Goal: Transaction & Acquisition: Purchase product/service

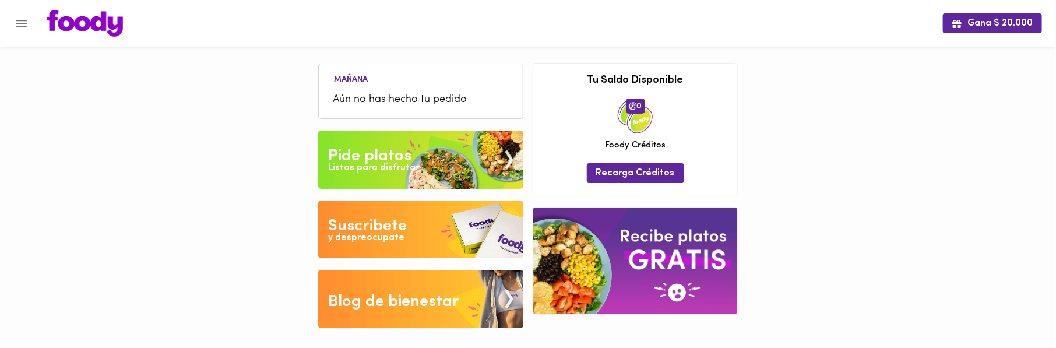
click at [394, 160] on div "Pide platos" at bounding box center [370, 155] width 83 height 23
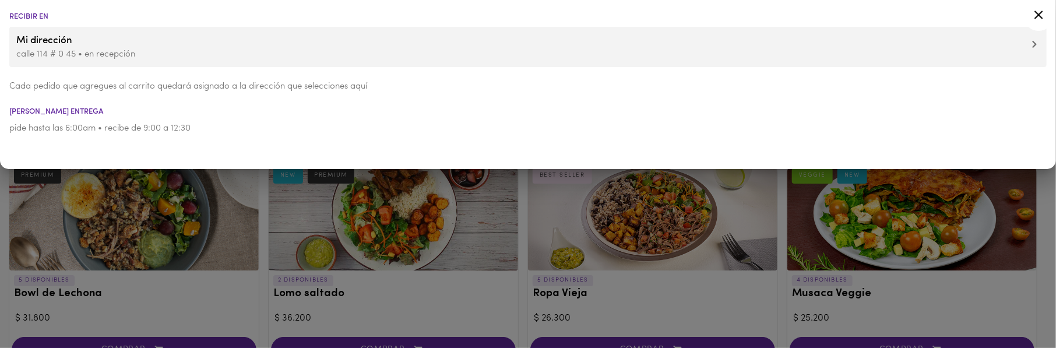
click at [259, 269] on div at bounding box center [528, 174] width 1056 height 348
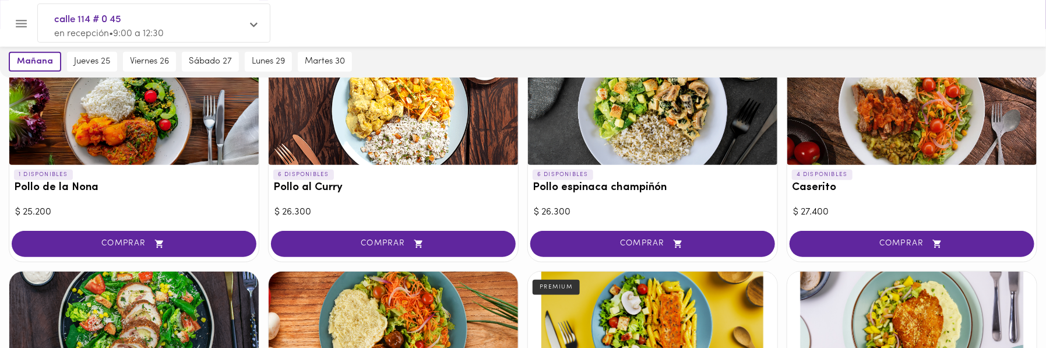
scroll to position [259, 0]
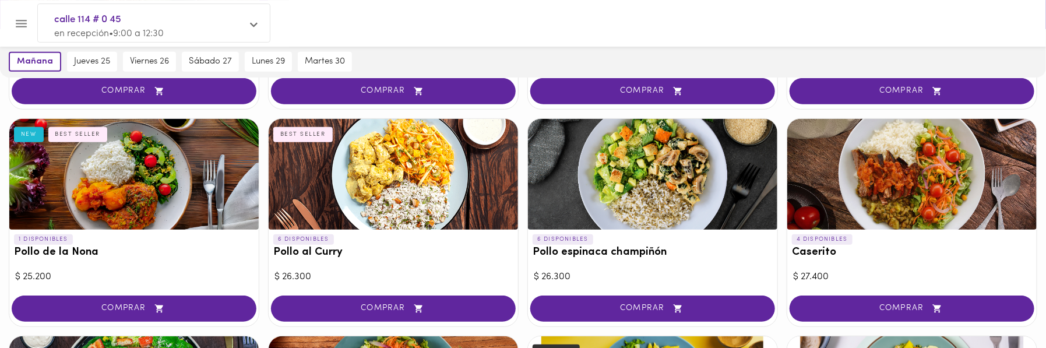
click at [129, 299] on button "COMPRAR" at bounding box center [134, 308] width 245 height 26
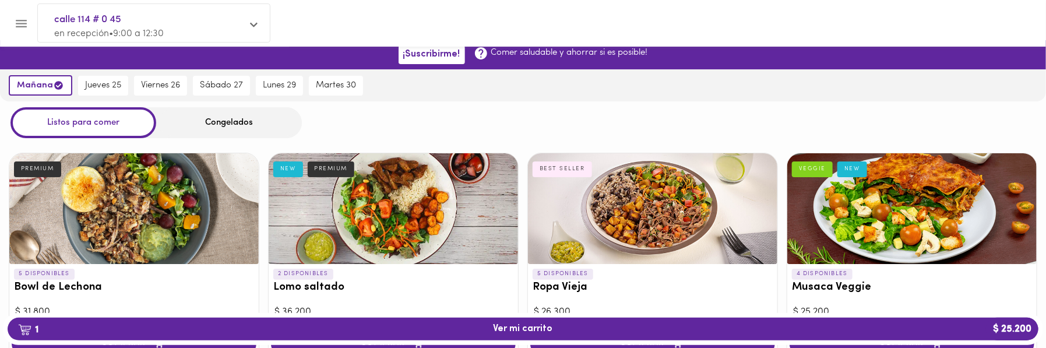
scroll to position [0, 0]
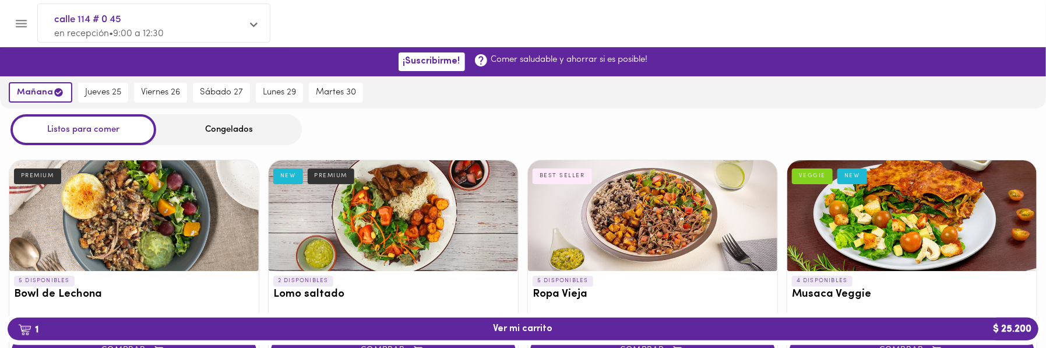
click at [237, 131] on div "Congelados" at bounding box center [229, 129] width 146 height 31
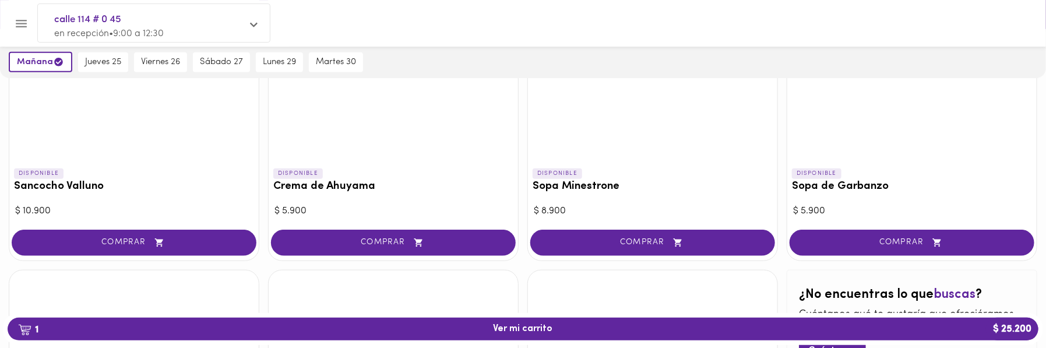
scroll to position [523, 0]
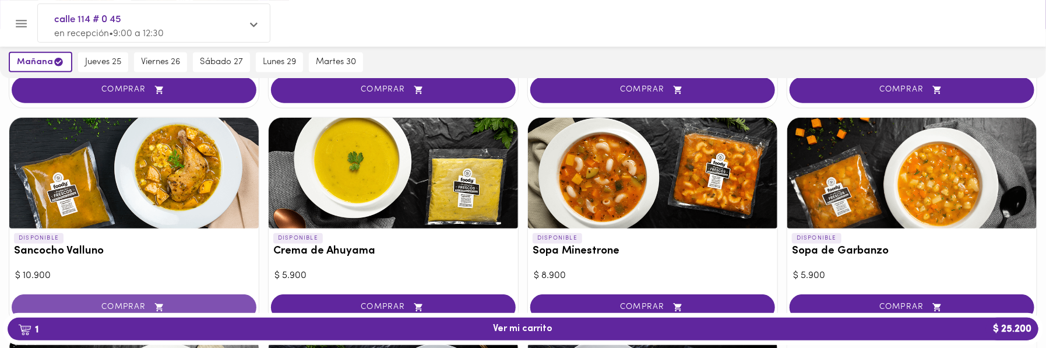
click at [136, 297] on button "COMPRAR" at bounding box center [134, 307] width 245 height 26
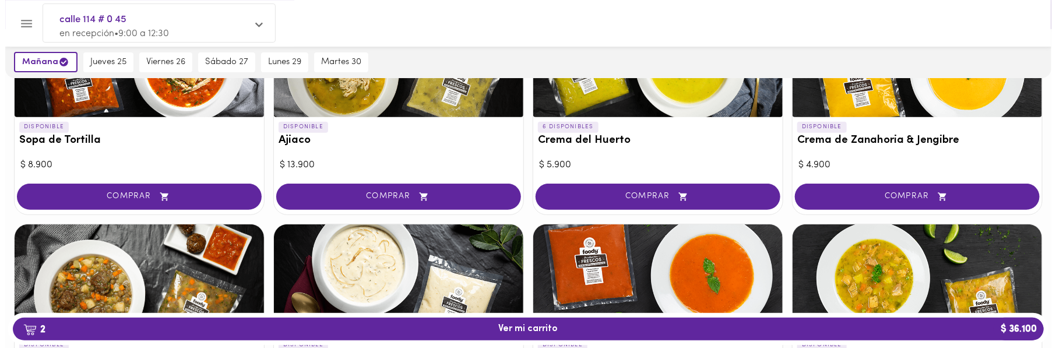
scroll to position [329, 0]
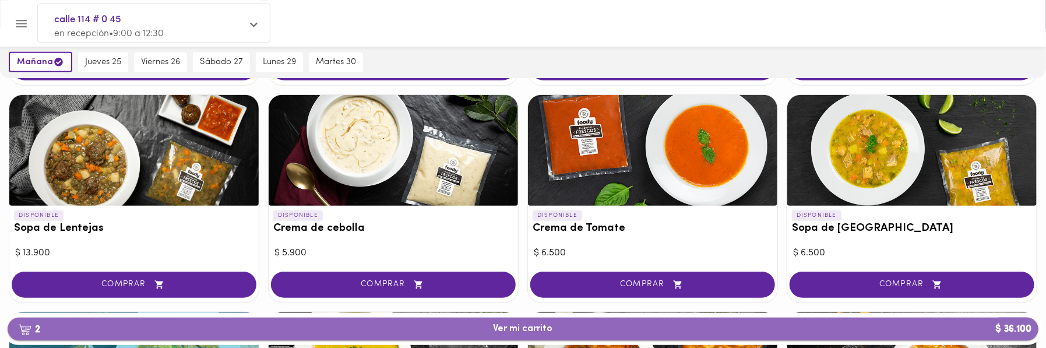
click at [506, 326] on span "2 Ver mi carrito $ 36.100" at bounding box center [522, 328] width 59 height 11
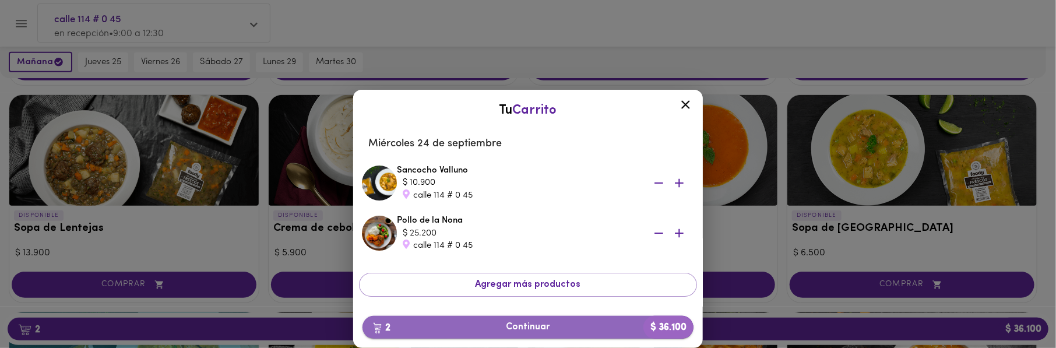
click at [509, 327] on span "2 Continuar $ 36.100" at bounding box center [528, 327] width 312 height 11
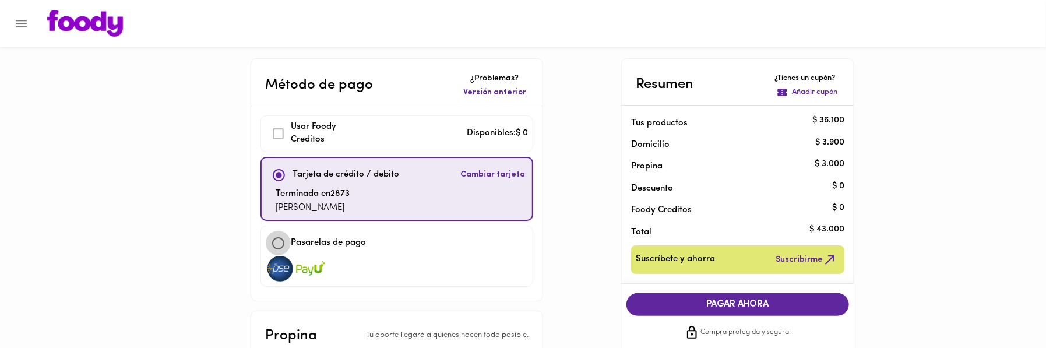
click at [283, 243] on input "checkbox" at bounding box center [278, 243] width 25 height 25
checkbox input "true"
checkbox input "false"
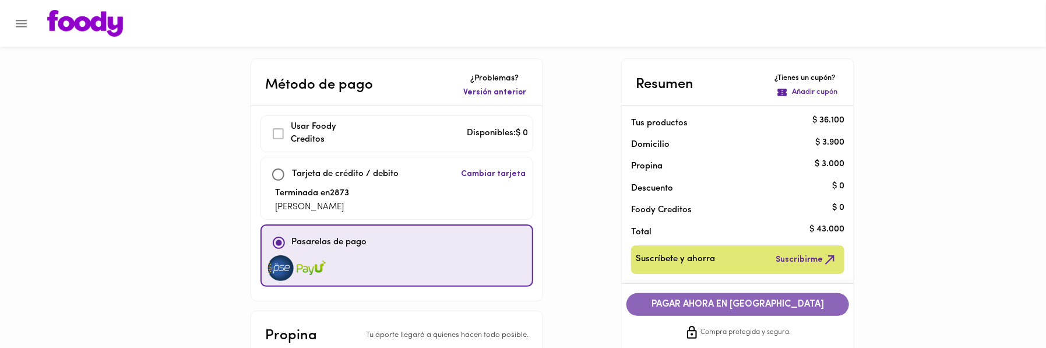
click at [749, 306] on span "PAGAR AHORA EN [GEOGRAPHIC_DATA]" at bounding box center [737, 304] width 199 height 11
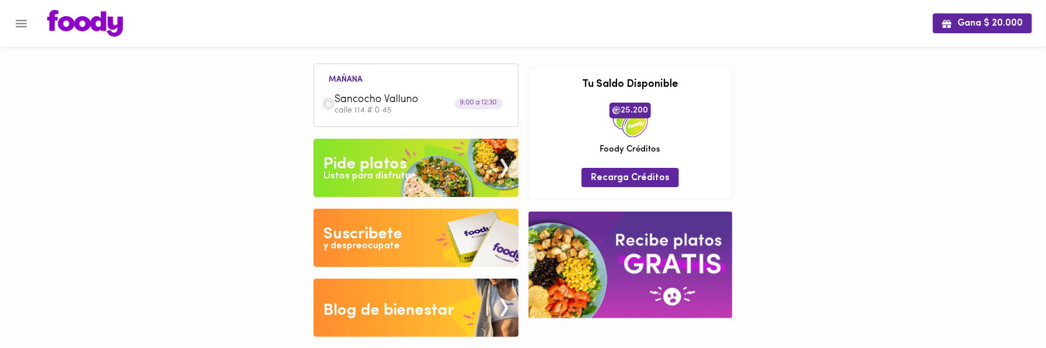
click at [370, 103] on span "Sancocho Valluno" at bounding box center [402, 99] width 134 height 13
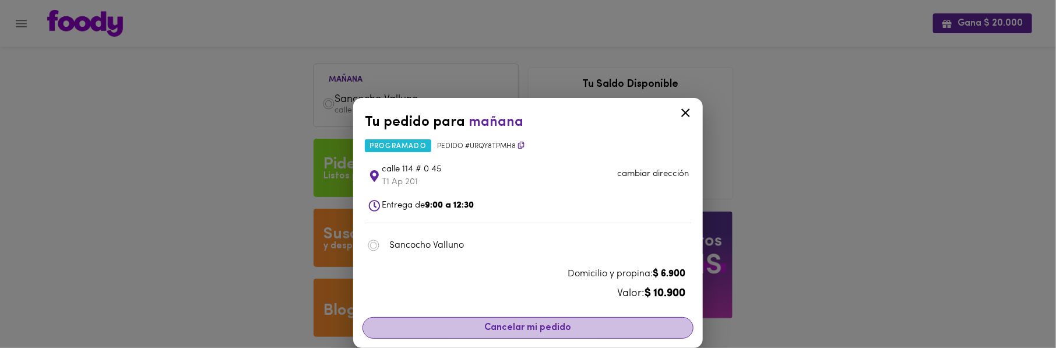
click at [528, 326] on span "Cancelar mi pedido" at bounding box center [528, 327] width 316 height 11
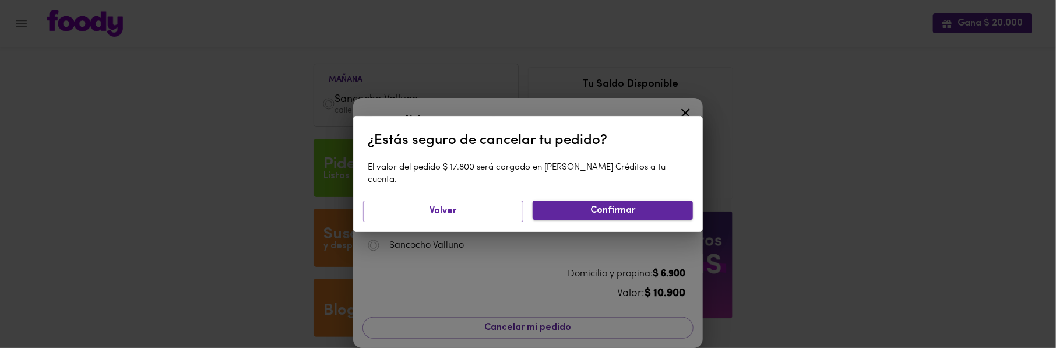
click at [594, 206] on span "Confirmar" at bounding box center [613, 210] width 142 height 11
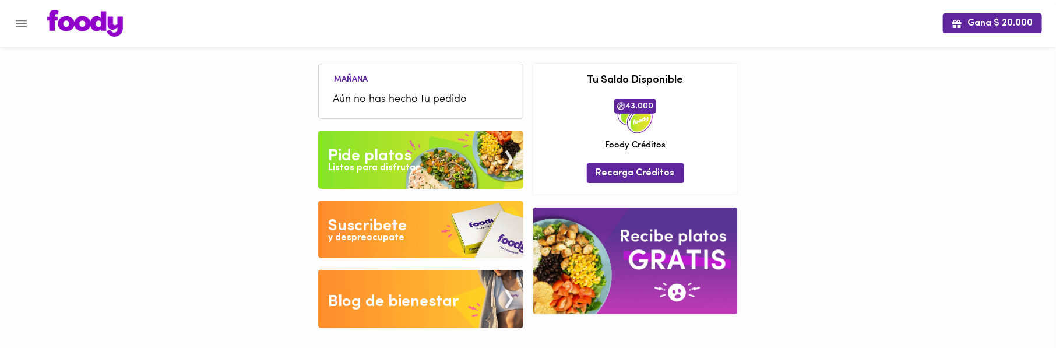
click at [377, 151] on div "Pide platos" at bounding box center [370, 155] width 83 height 23
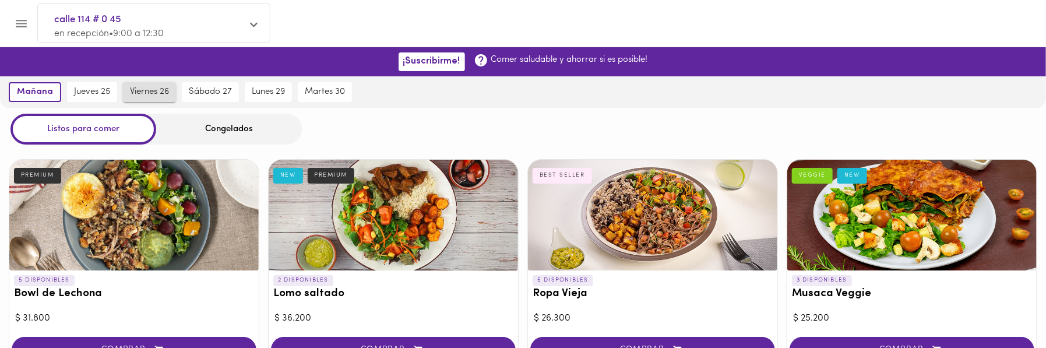
click at [162, 96] on span "viernes 26" at bounding box center [149, 92] width 39 height 10
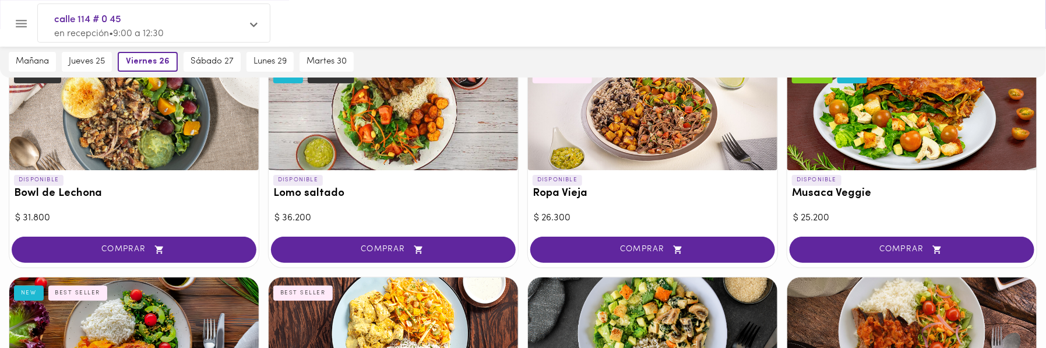
scroll to position [129, 0]
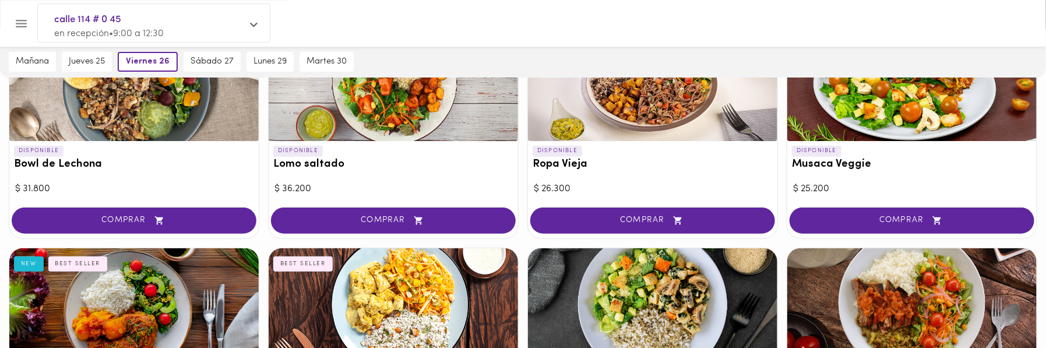
click at [606, 218] on span "COMPRAR" at bounding box center [653, 221] width 216 height 10
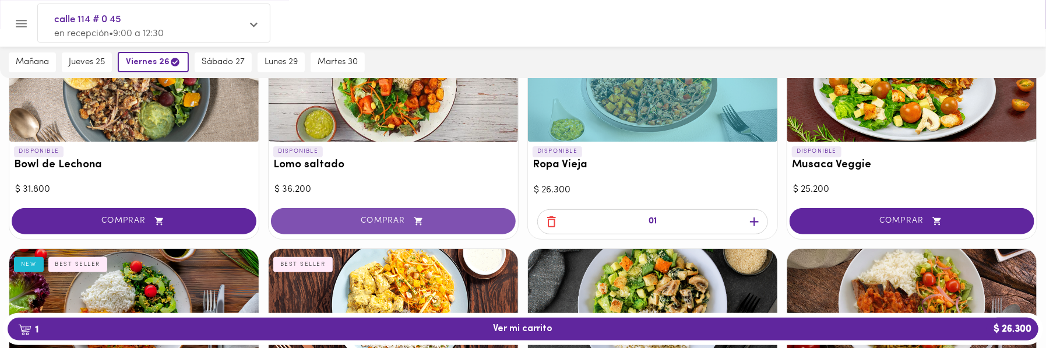
scroll to position [0, 0]
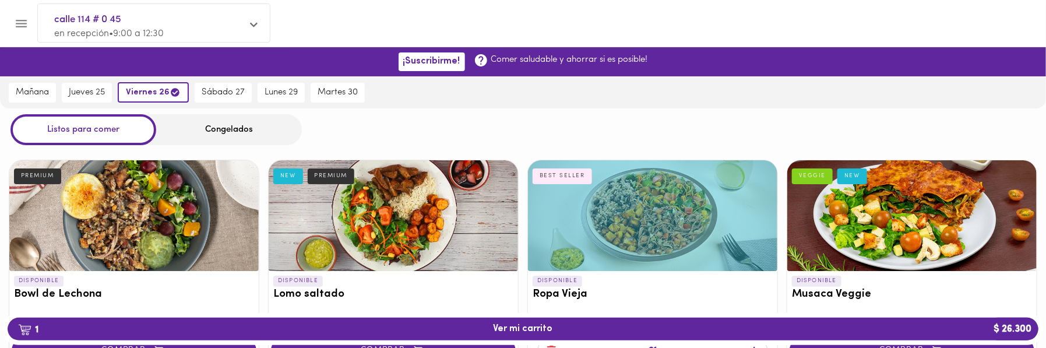
click at [224, 124] on div "Congelados" at bounding box center [229, 129] width 146 height 31
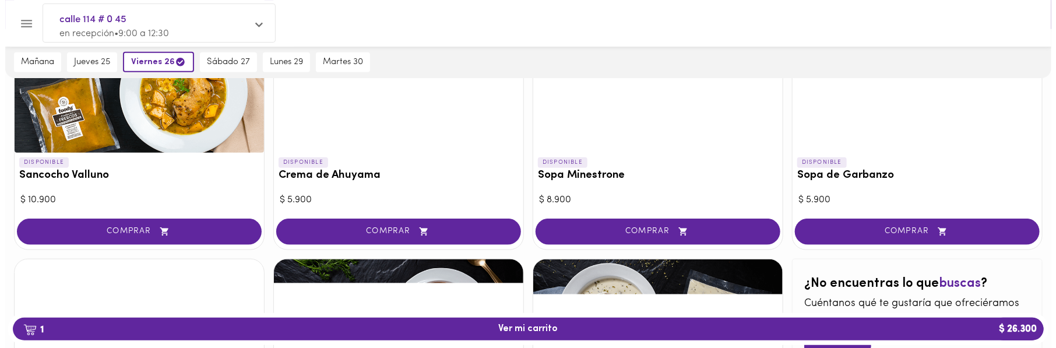
scroll to position [647, 0]
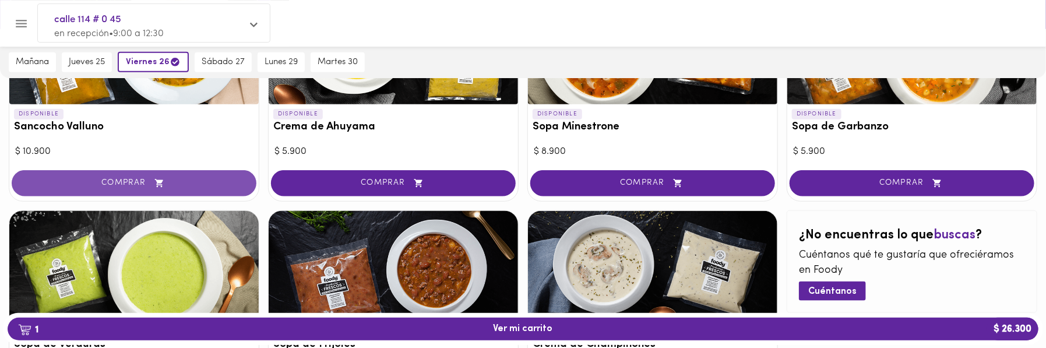
click at [125, 179] on span "COMPRAR" at bounding box center [134, 183] width 216 height 10
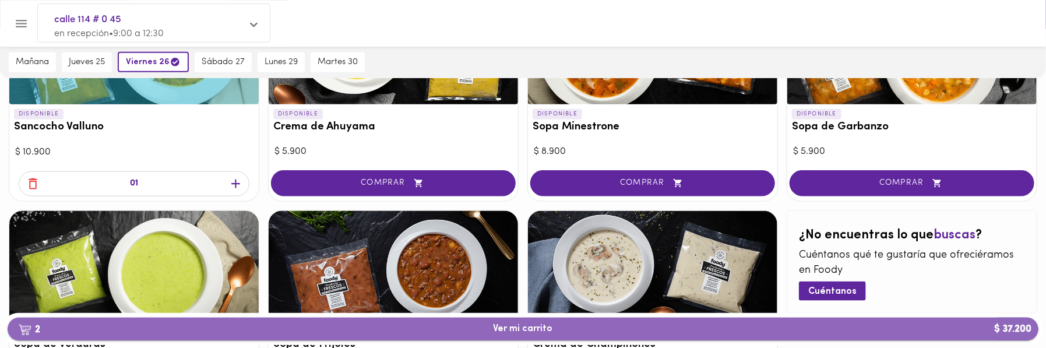
click at [529, 329] on span "2 Ver mi carrito $ 37.200" at bounding box center [522, 328] width 59 height 11
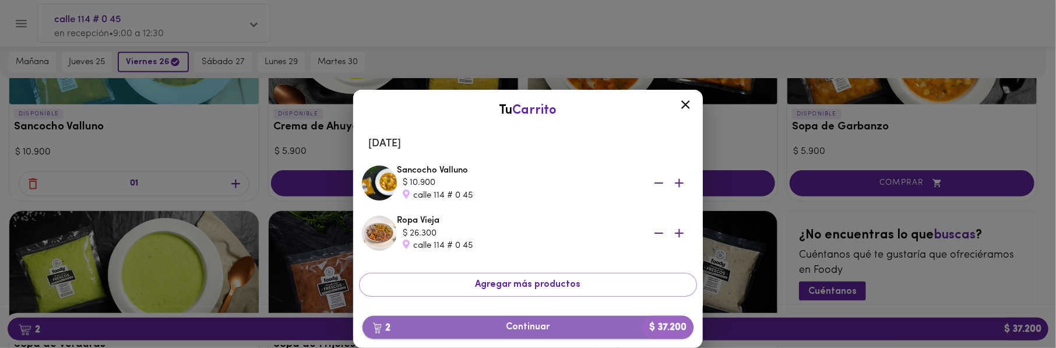
click at [530, 329] on span "2 Continuar $ 37.200" at bounding box center [528, 327] width 312 height 11
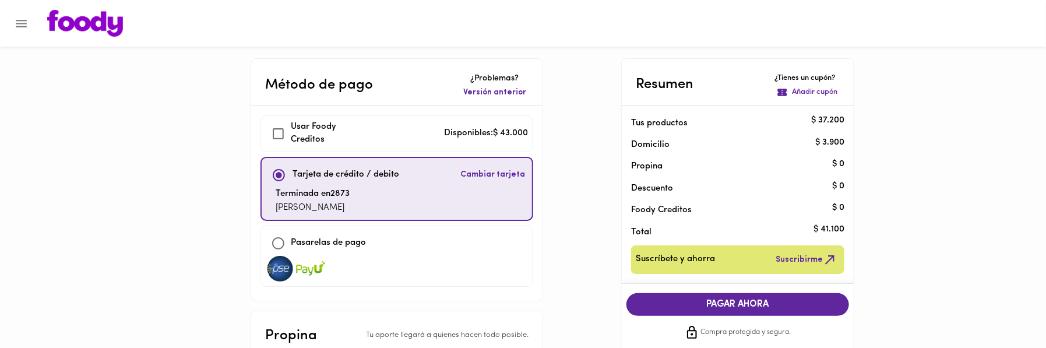
checkbox input "true"
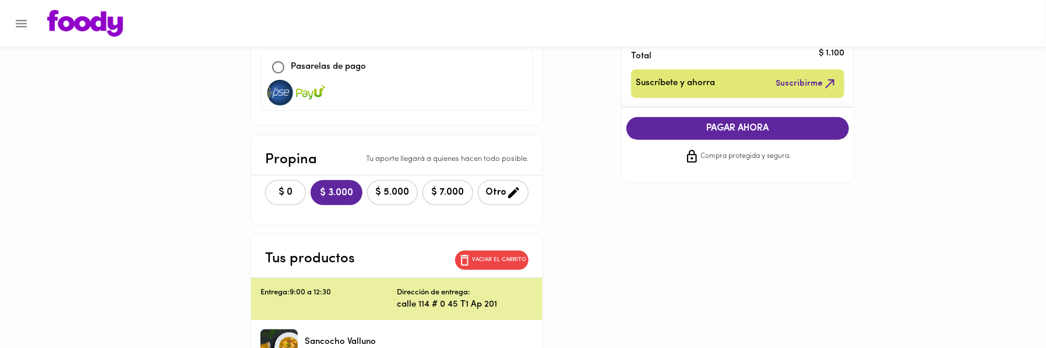
scroll to position [194, 0]
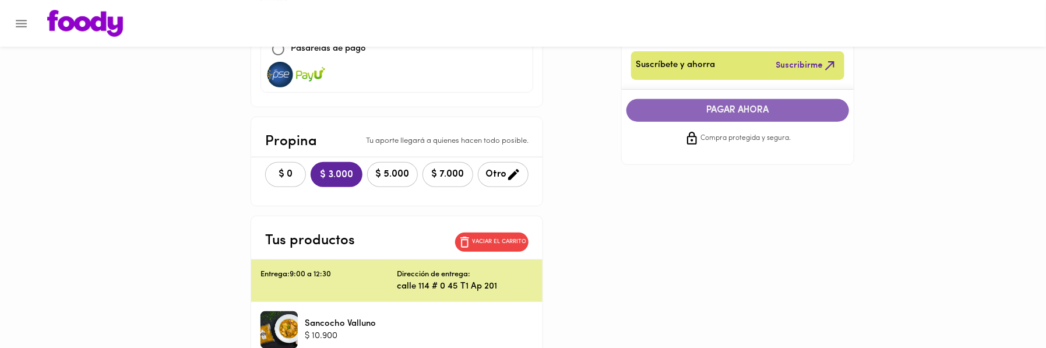
click at [722, 111] on span "PAGAR AHORA" at bounding box center [737, 110] width 199 height 11
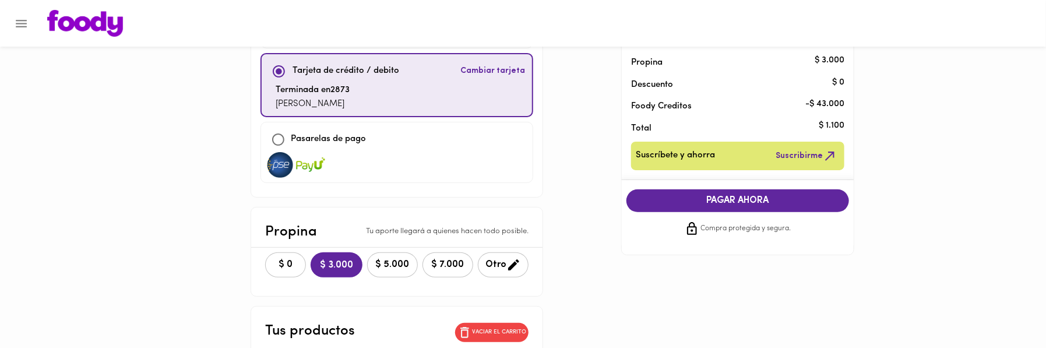
scroll to position [65, 0]
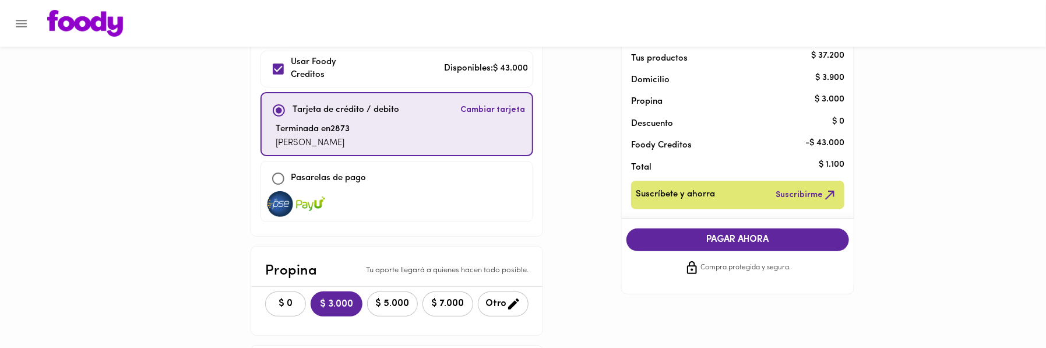
click at [282, 202] on img at bounding box center [280, 204] width 29 height 26
checkbox input "false"
checkbox input "true"
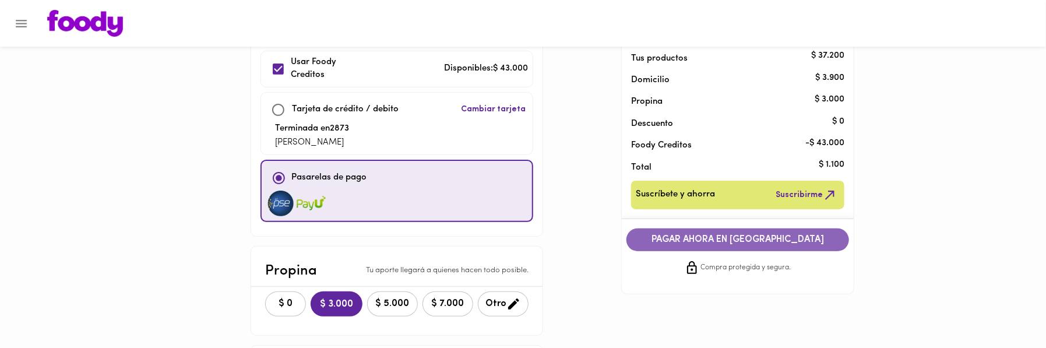
click at [711, 239] on span "PAGAR AHORA EN [GEOGRAPHIC_DATA]" at bounding box center [737, 239] width 199 height 11
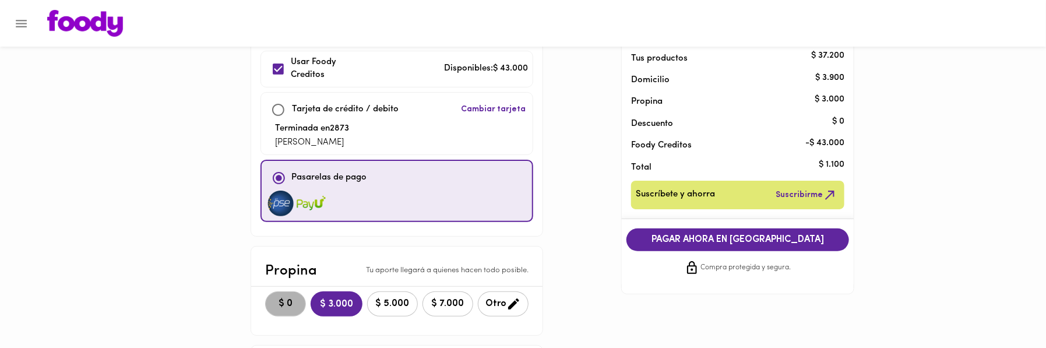
click at [297, 304] on span "$ 0" at bounding box center [286, 303] width 26 height 11
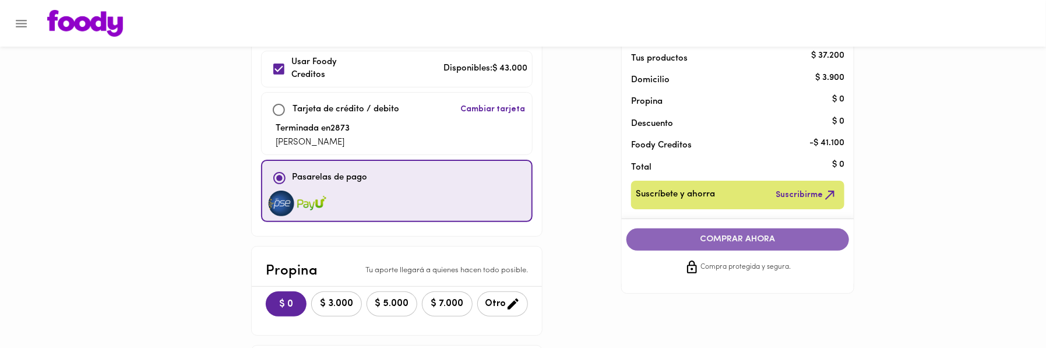
click at [729, 241] on span "COMPRAR AHORA" at bounding box center [737, 239] width 199 height 10
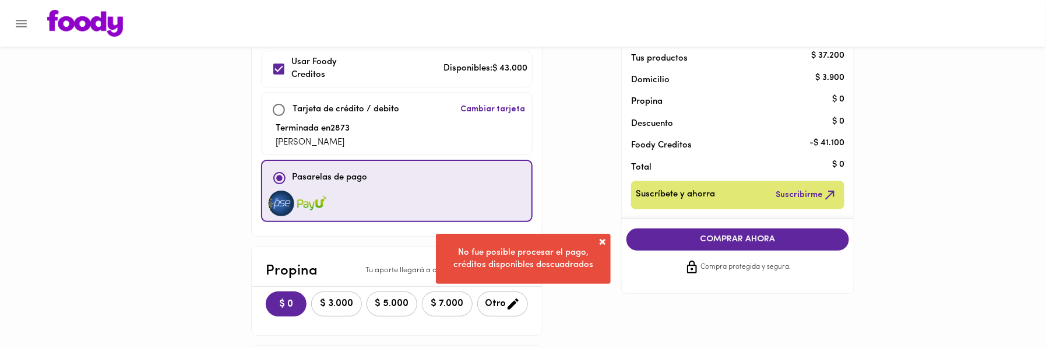
click at [729, 241] on span "COMPRAR AHORA" at bounding box center [737, 239] width 199 height 10
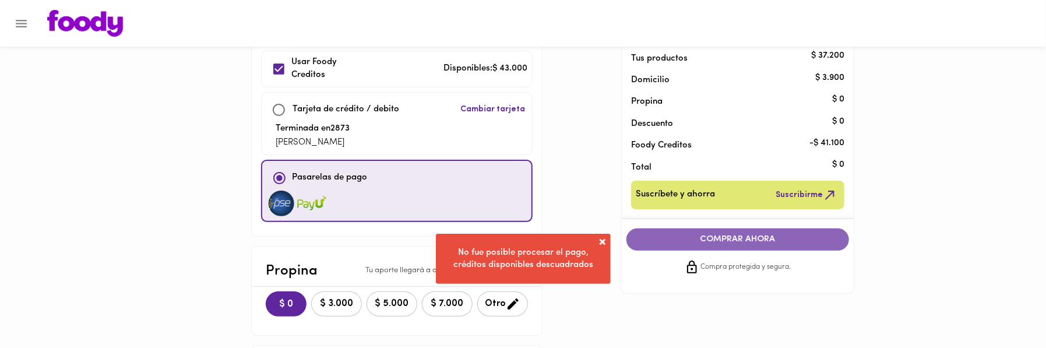
click at [729, 241] on span "COMPRAR AHORA" at bounding box center [737, 239] width 199 height 10
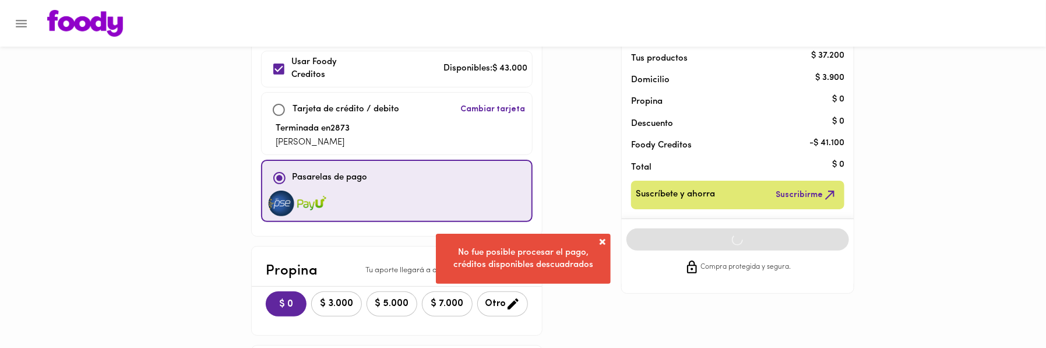
click at [729, 241] on span "COMPRAR AHORA" at bounding box center [737, 239] width 199 height 10
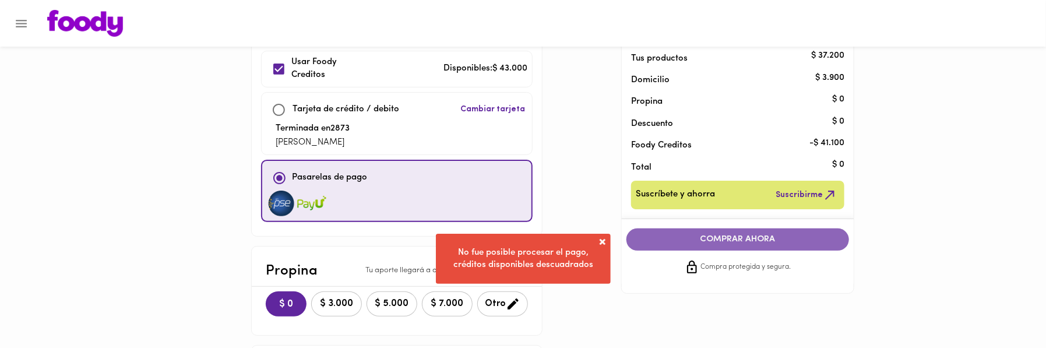
click at [729, 241] on span "COMPRAR AHORA" at bounding box center [737, 239] width 199 height 10
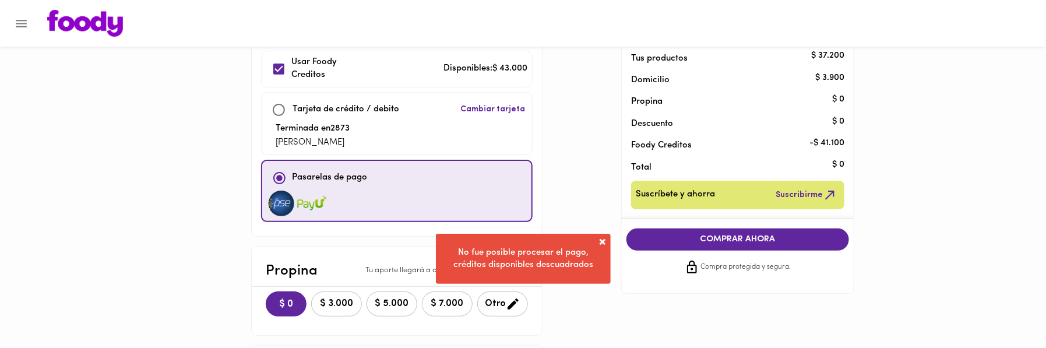
click at [871, 235] on main "Método de pago ¿Problemas? Versión anterior Usar [PERSON_NAME] Creditos Disponi…" at bounding box center [523, 327] width 1046 height 667
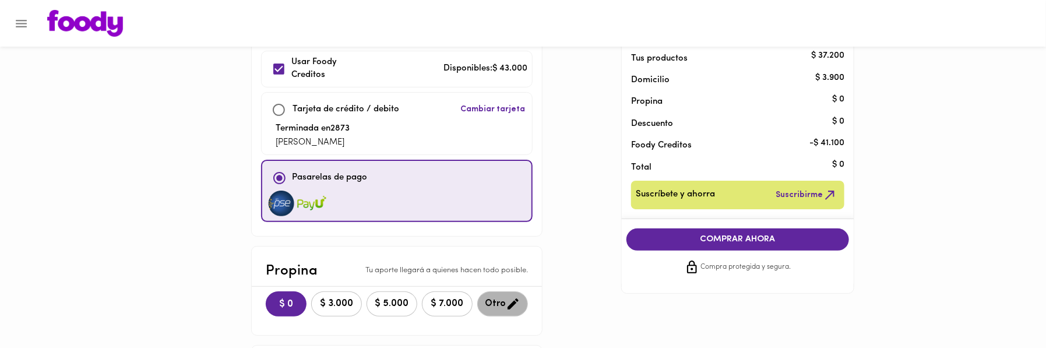
click at [506, 303] on icon "button" at bounding box center [513, 304] width 15 height 15
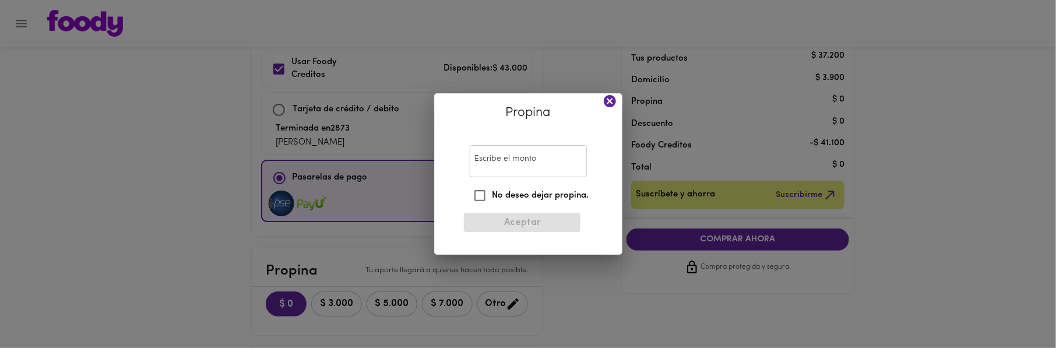
click at [502, 161] on input "Escribe el monto" at bounding box center [528, 161] width 117 height 32
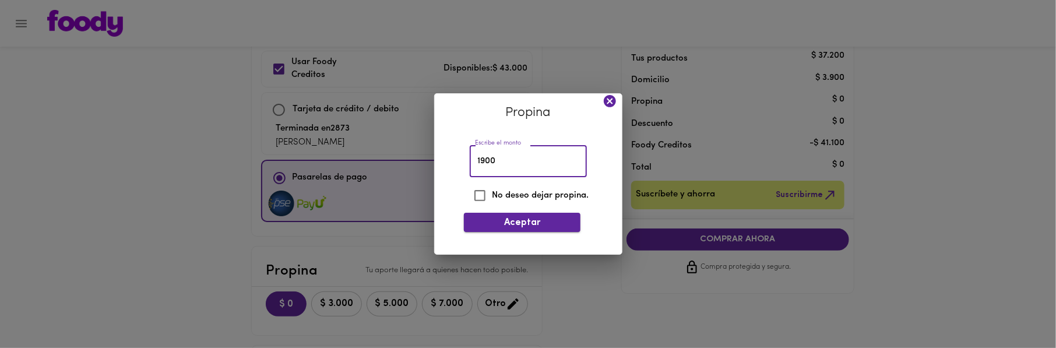
type input "1900"
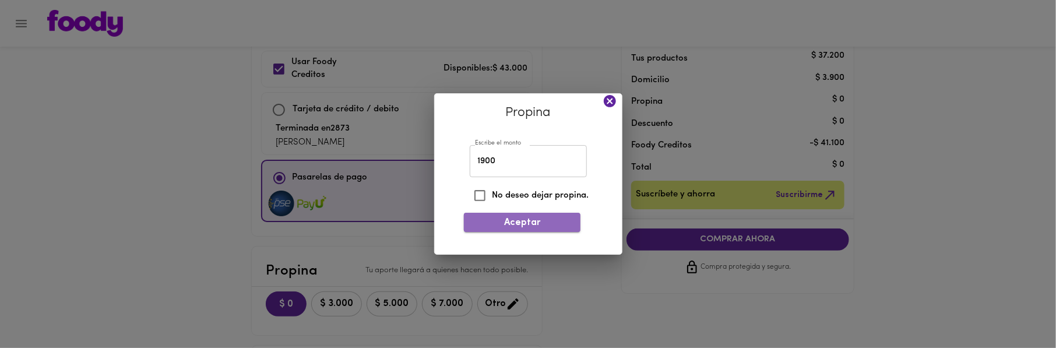
click at [519, 223] on span "Aceptar" at bounding box center [522, 222] width 98 height 11
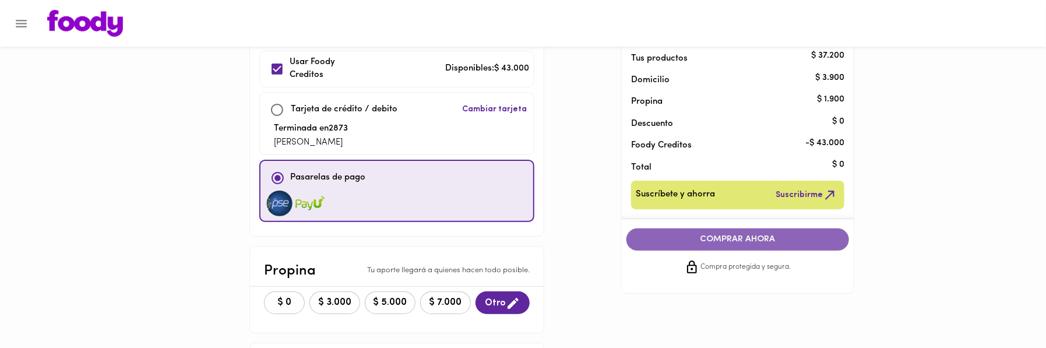
click at [764, 236] on span "COMPRAR AHORA" at bounding box center [737, 239] width 199 height 10
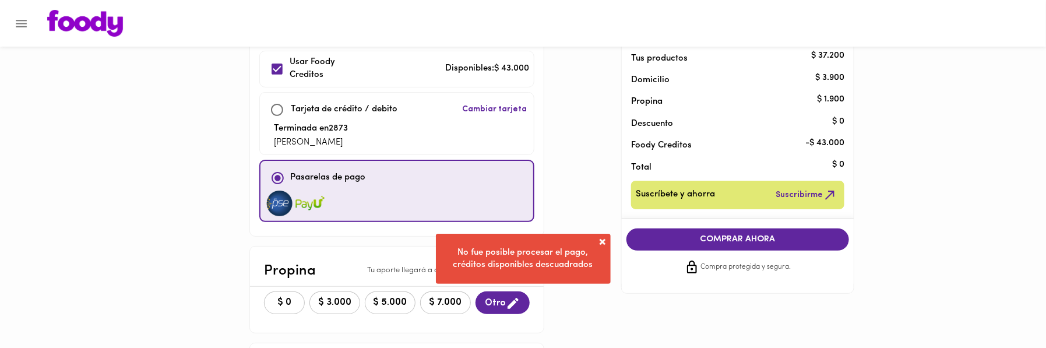
click at [923, 223] on main "Método de pago ¿Problemas? Versión anterior Usar [PERSON_NAME] Creditos Disponi…" at bounding box center [523, 326] width 1046 height 665
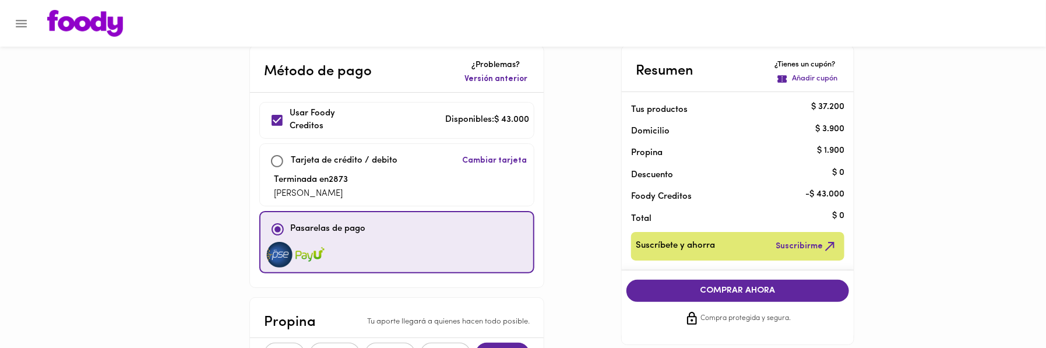
scroll to position [0, 0]
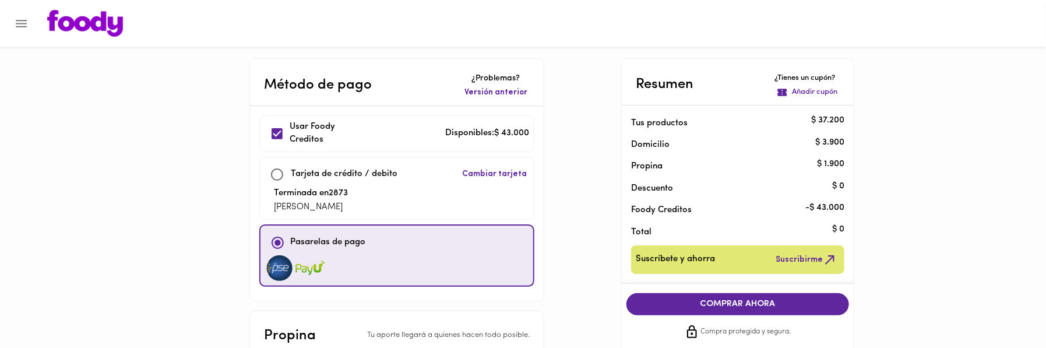
click at [806, 91] on p "Añadir cupón" at bounding box center [814, 92] width 45 height 11
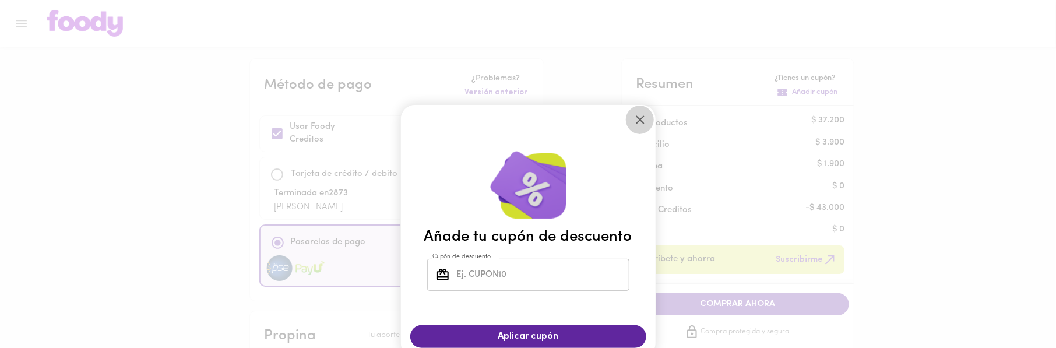
click at [636, 122] on icon "close" at bounding box center [640, 119] width 9 height 9
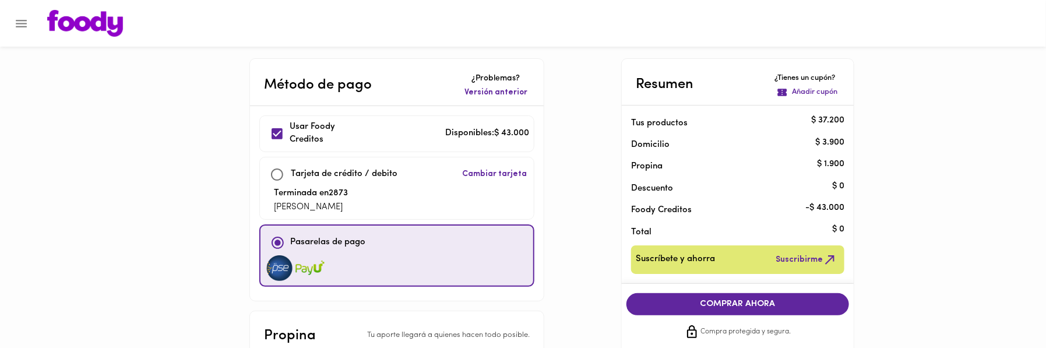
click at [274, 174] on input "checkbox" at bounding box center [276, 174] width 25 height 25
checkbox input "true"
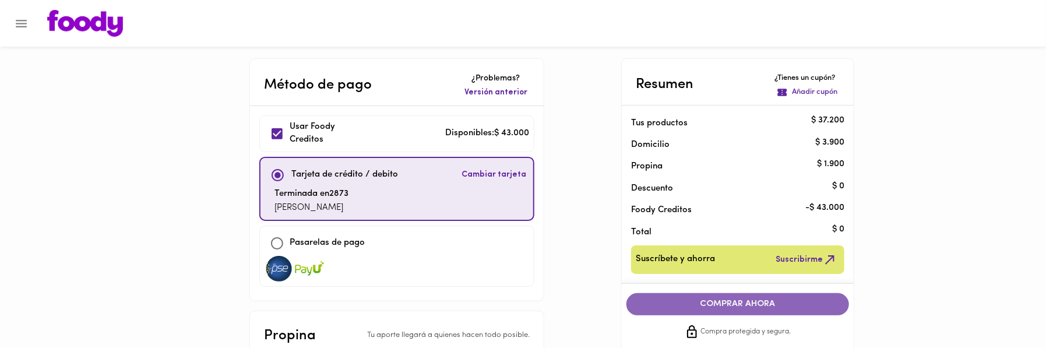
click at [729, 295] on button "COMPRAR AHORA" at bounding box center [737, 304] width 223 height 22
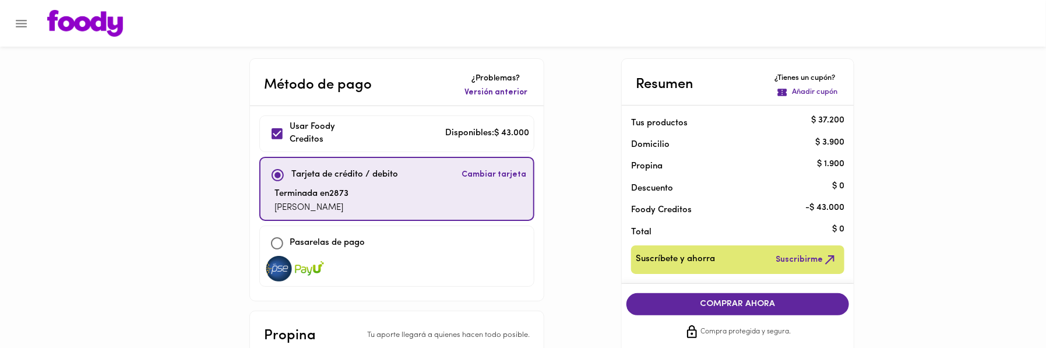
click at [729, 294] on button "COMPRAR AHORA" at bounding box center [737, 304] width 223 height 22
click at [278, 243] on input "checkbox" at bounding box center [276, 243] width 25 height 25
checkbox input "true"
checkbox input "false"
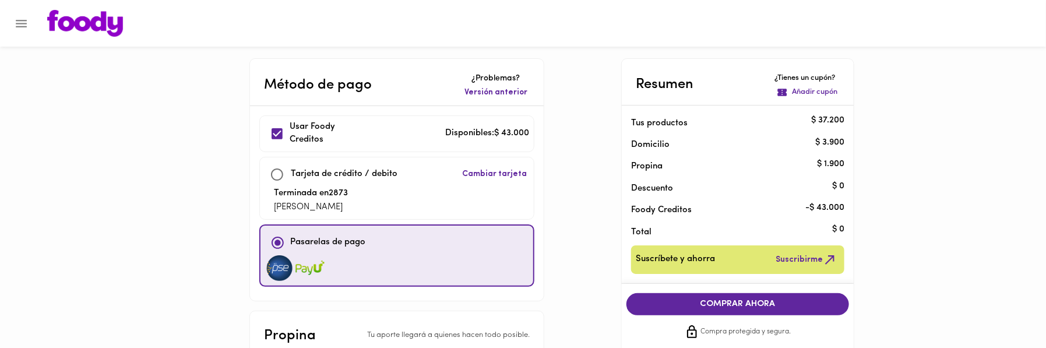
click at [379, 135] on div "Usar [PERSON_NAME] Creditos Disponibles: $ 43.000" at bounding box center [396, 134] width 264 height 26
click at [276, 132] on input "checkbox" at bounding box center [276, 133] width 25 height 25
checkbox input "true"
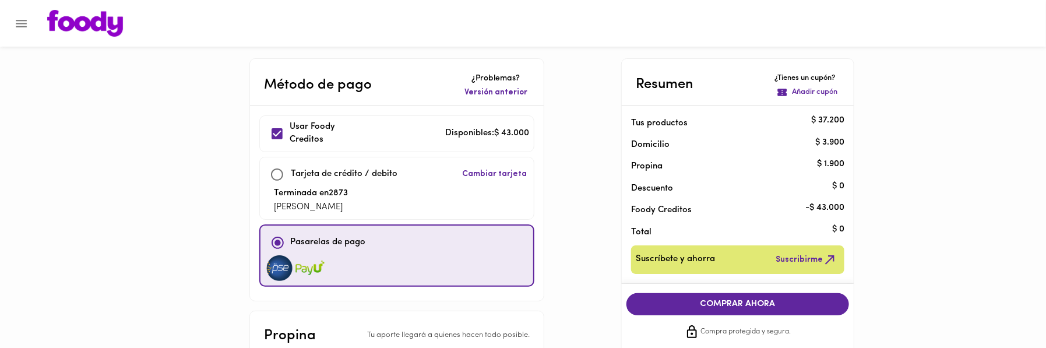
click at [481, 84] on button "Versión anterior" at bounding box center [496, 92] width 68 height 16
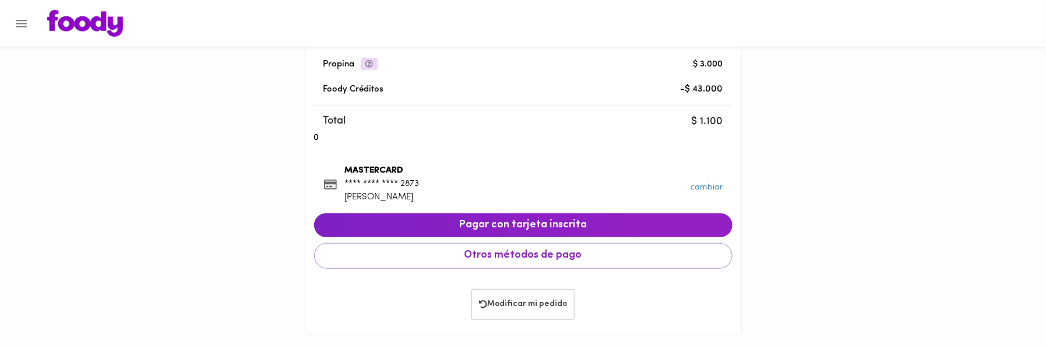
scroll to position [405, 0]
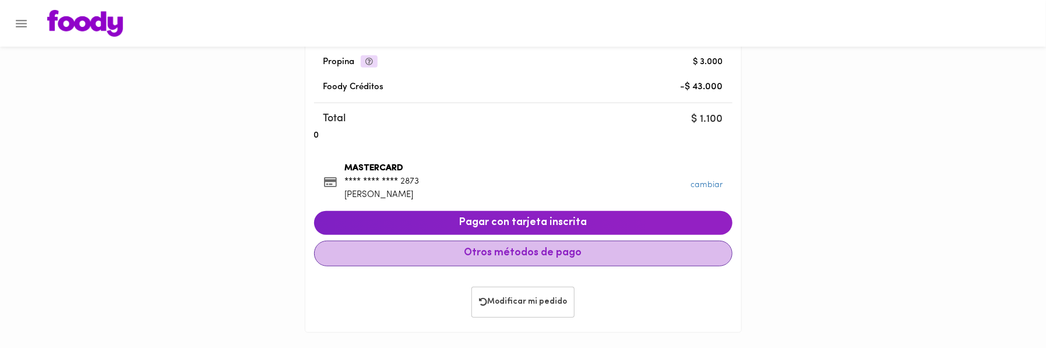
click at [503, 248] on span "Otros métodos de pago" at bounding box center [523, 253] width 398 height 13
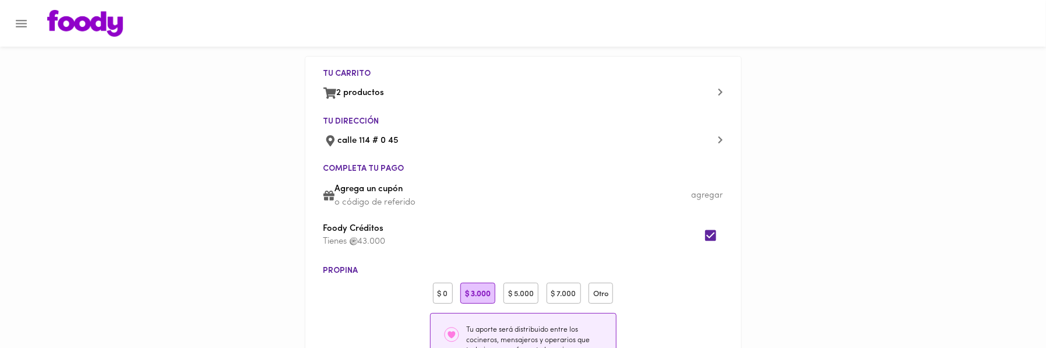
scroll to position [0, 0]
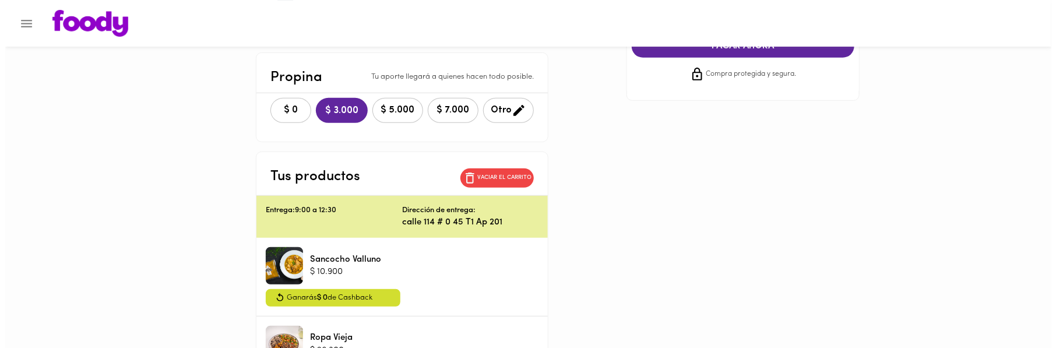
scroll to position [259, 0]
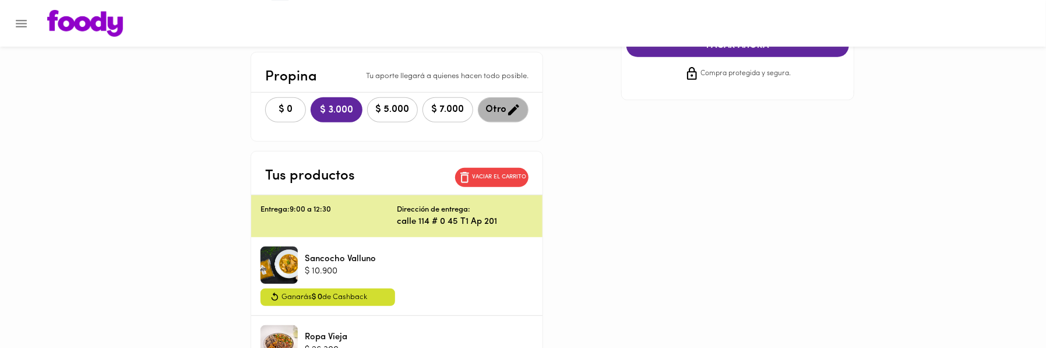
click at [495, 105] on span "Otro" at bounding box center [503, 110] width 36 height 15
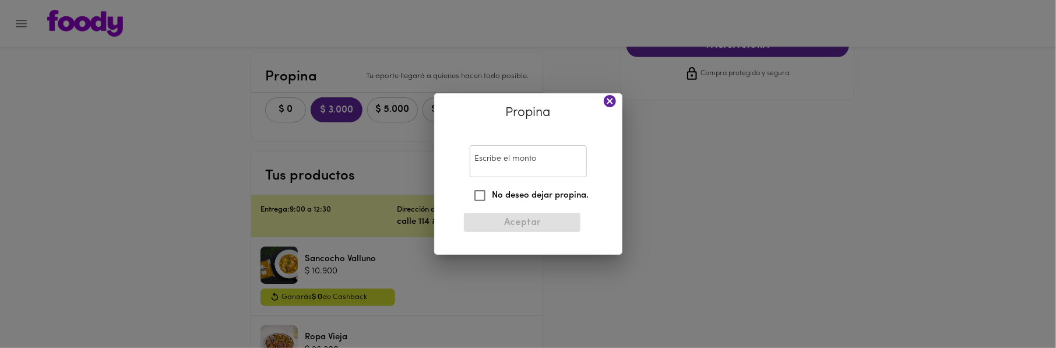
click at [524, 162] on input "Escribe el monto" at bounding box center [528, 161] width 117 height 32
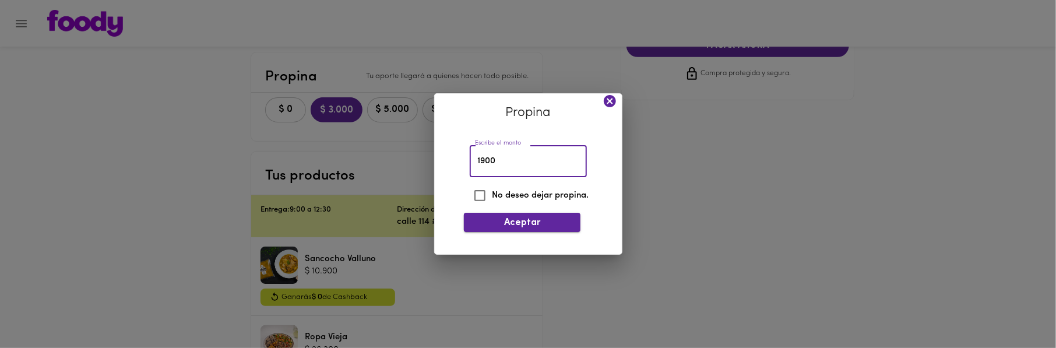
type input "1900"
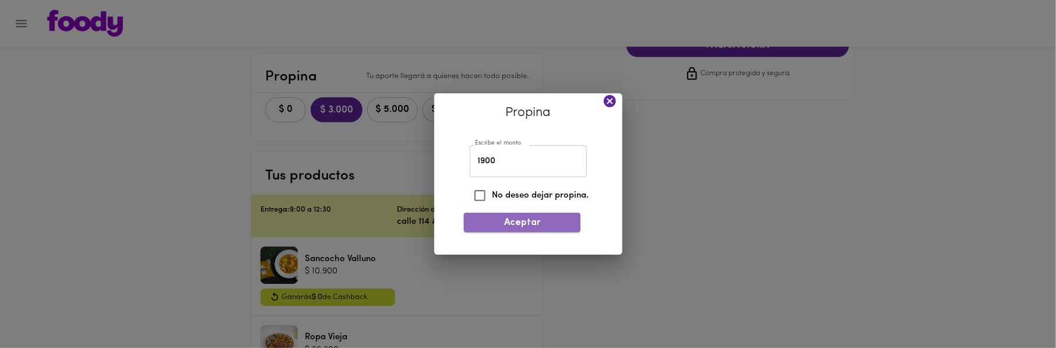
click at [534, 221] on span "Aceptar" at bounding box center [522, 222] width 98 height 11
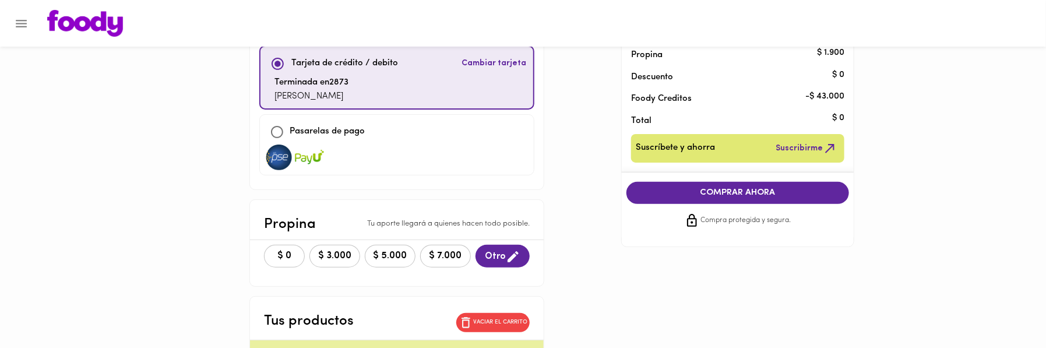
scroll to position [0, 0]
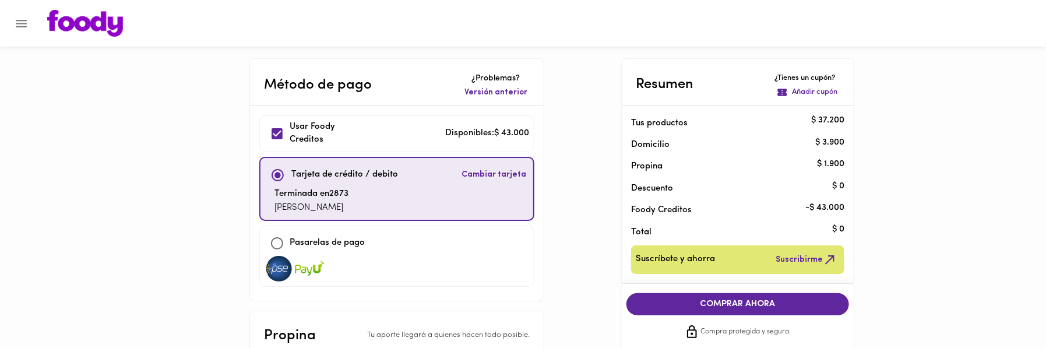
click at [280, 238] on input "checkbox" at bounding box center [276, 243] width 25 height 25
checkbox input "true"
checkbox input "false"
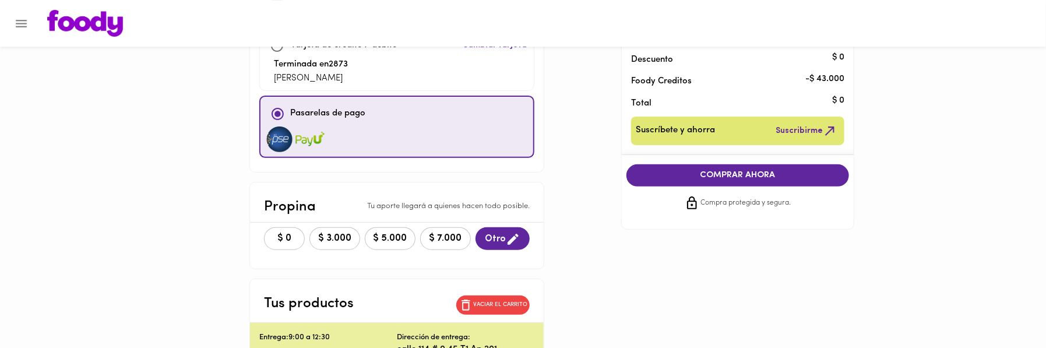
scroll to position [129, 0]
